Goal: Find specific page/section: Find specific page/section

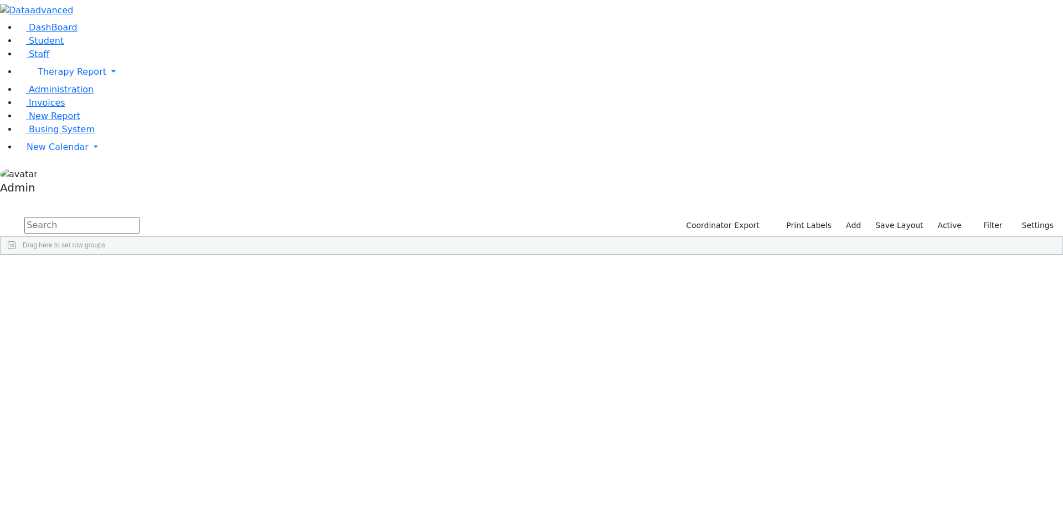
click at [140, 217] on input "text" at bounding box center [81, 225] width 115 height 17
type input "[PERSON_NAME]"
click at [182, 288] on div "[PERSON_NAME]" at bounding box center [136, 296] width 91 height 16
click at [140, 217] on input "text" at bounding box center [81, 225] width 115 height 17
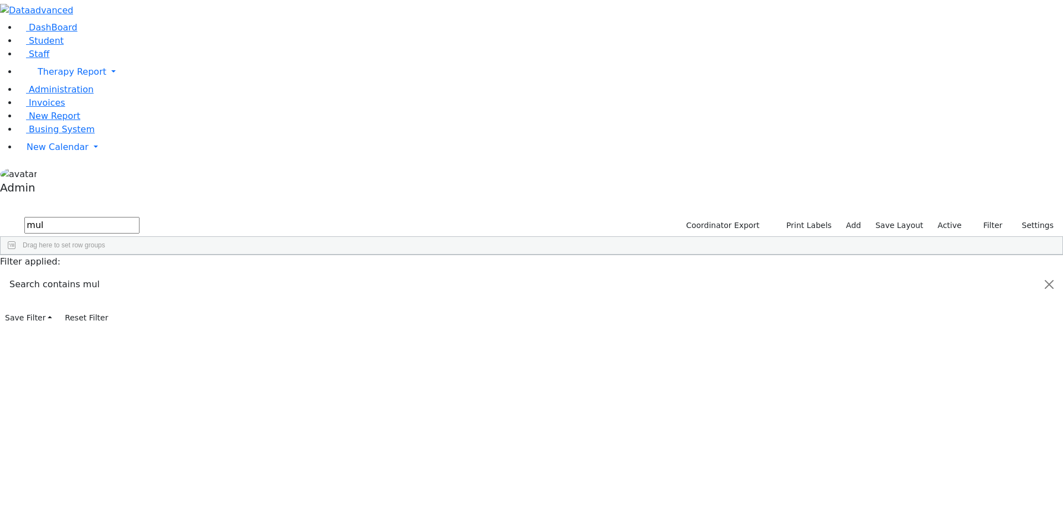
type input "mul"
click at [182, 288] on div "[PERSON_NAME]" at bounding box center [136, 296] width 91 height 16
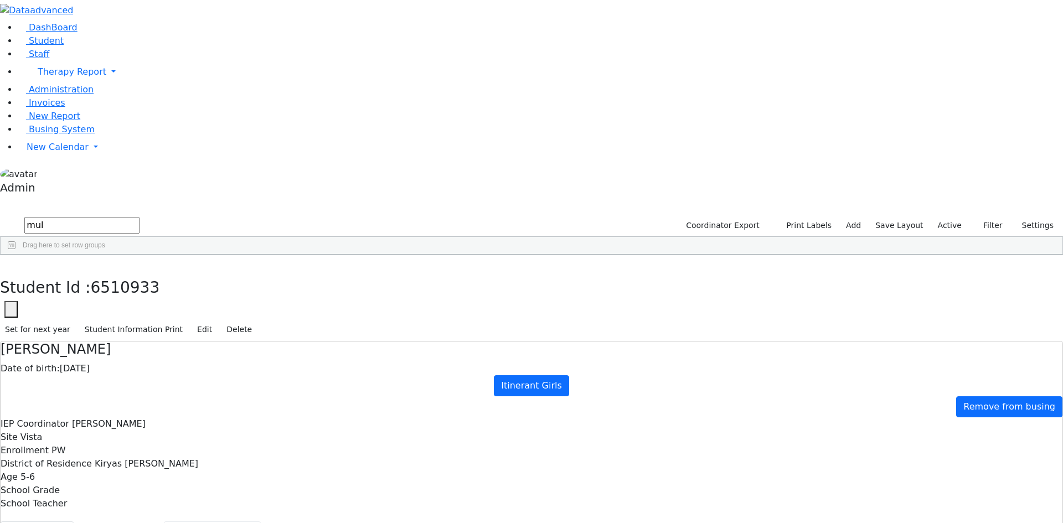
click at [261, 522] on button "Recommendation" at bounding box center [212, 533] width 97 height 23
checkbox input "true"
select select "210"
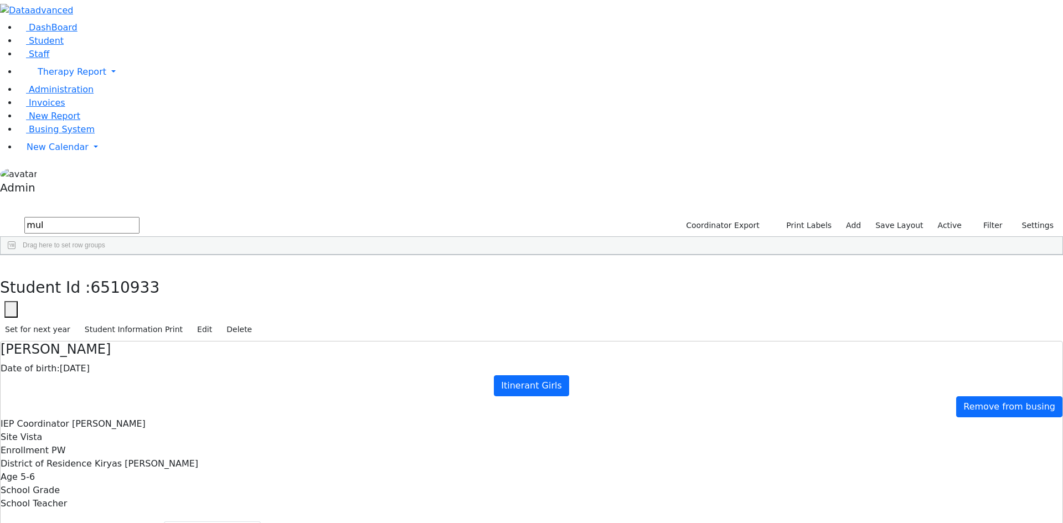
click at [140, 217] on input "mul" at bounding box center [81, 225] width 115 height 17
drag, startPoint x: 174, startPoint y: 48, endPoint x: 144, endPoint y: 45, distance: 30.0
click at [140, 215] on form "mul" at bounding box center [70, 225] width 140 height 21
click at [91, 14] on span "button" at bounding box center [87, 10] width 8 height 11
type input "gluc"
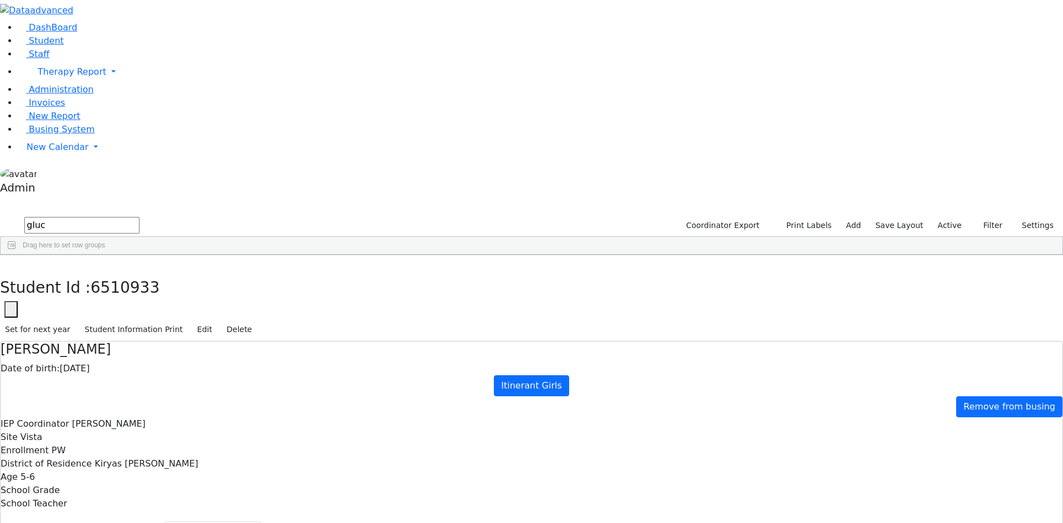
click at [146, 273] on div "Azaria" at bounding box center [151, 281] width 100 height 16
select select "210"
drag, startPoint x: 142, startPoint y: 40, endPoint x: 32, endPoint y: 45, distance: 110.8
click at [34, 45] on div "DashBoard Student Staff Therapy Report Student Old Calendar Report Admin" at bounding box center [531, 339] width 1063 height 678
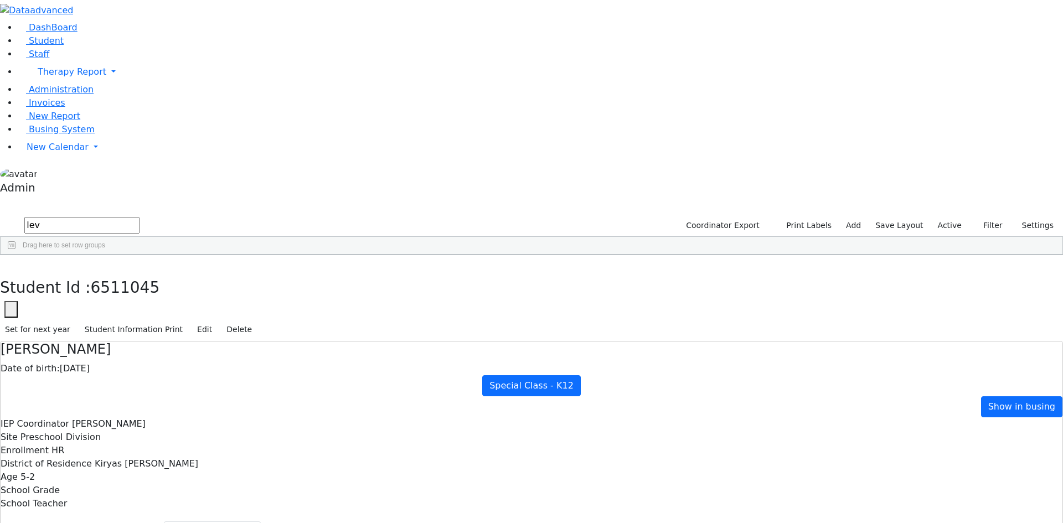
type input "lev"
click at [148, 319] on div "[PERSON_NAME]" at bounding box center [151, 327] width 100 height 16
select select "210"
drag, startPoint x: 129, startPoint y: 49, endPoint x: 55, endPoint y: 48, distance: 73.6
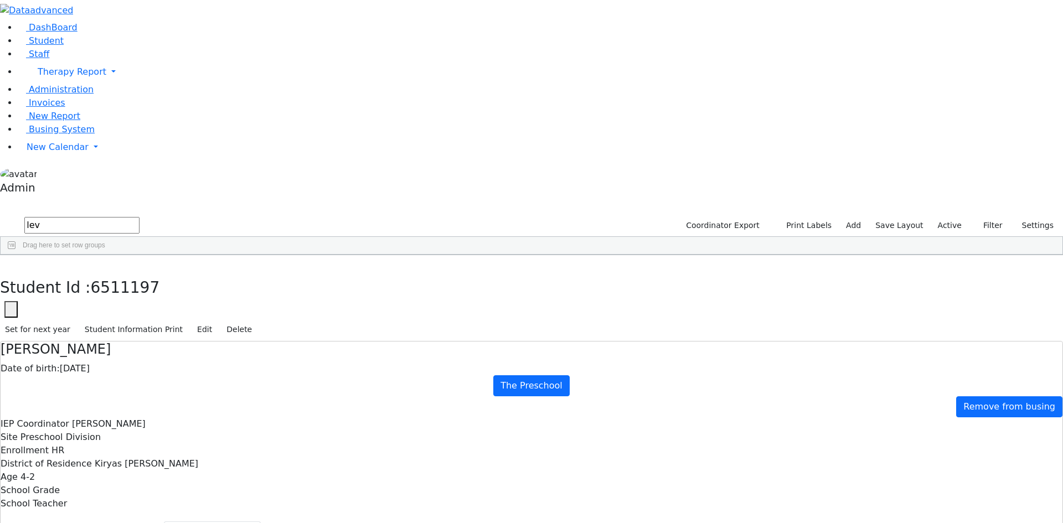
click at [55, 215] on form "lev" at bounding box center [70, 225] width 140 height 21
type input "weber"
select select "210"
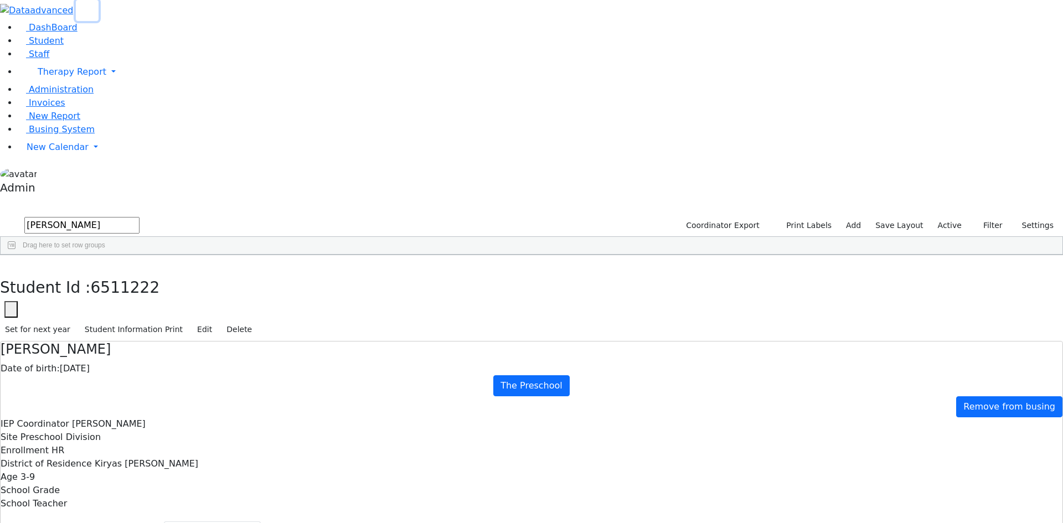
click at [76, 20] on button "button" at bounding box center [87, 10] width 23 height 21
click at [57, 135] on span "Busing System" at bounding box center [62, 129] width 66 height 11
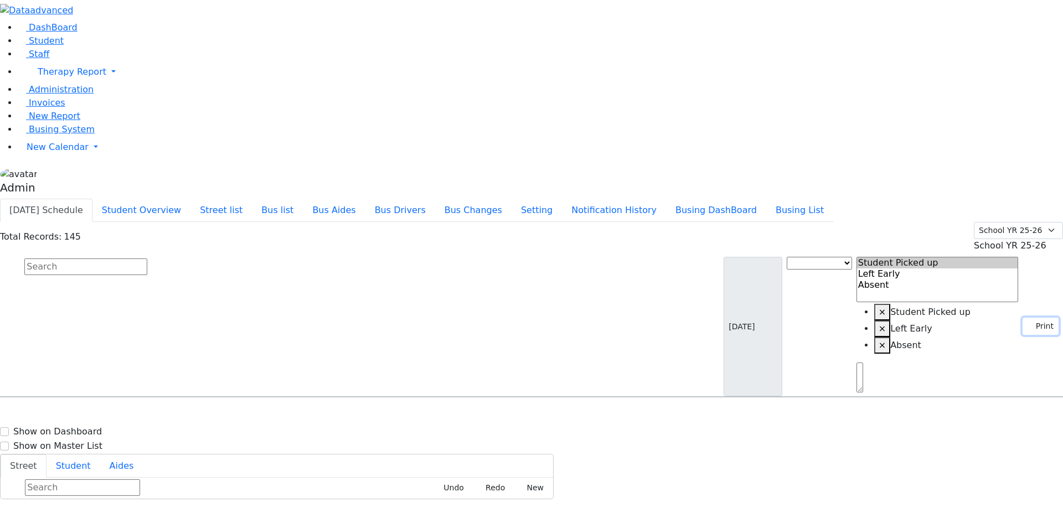
click at [1029, 318] on button "Print" at bounding box center [1041, 326] width 36 height 17
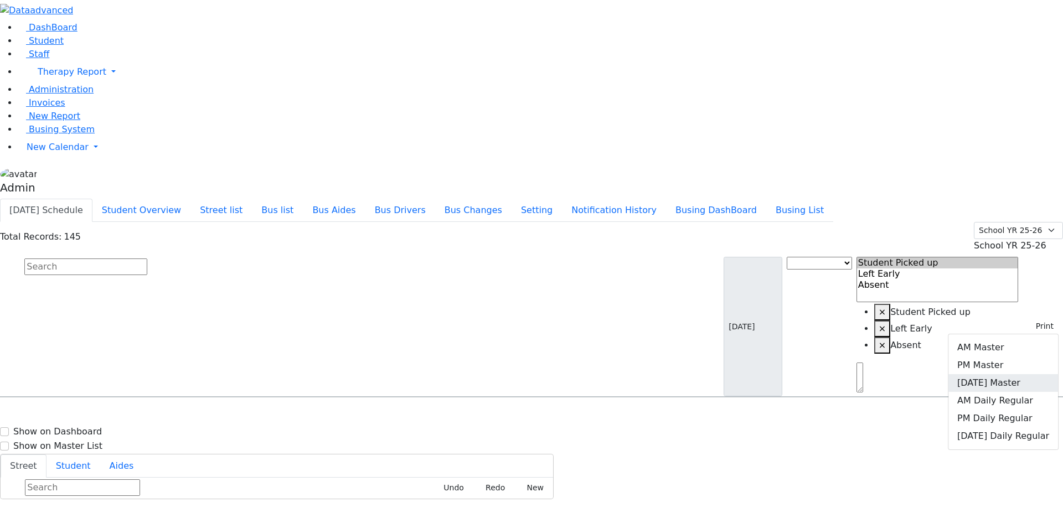
click at [1019, 374] on link "Friday Master" at bounding box center [1003, 383] width 110 height 18
